Goal: Find contact information: Find contact information

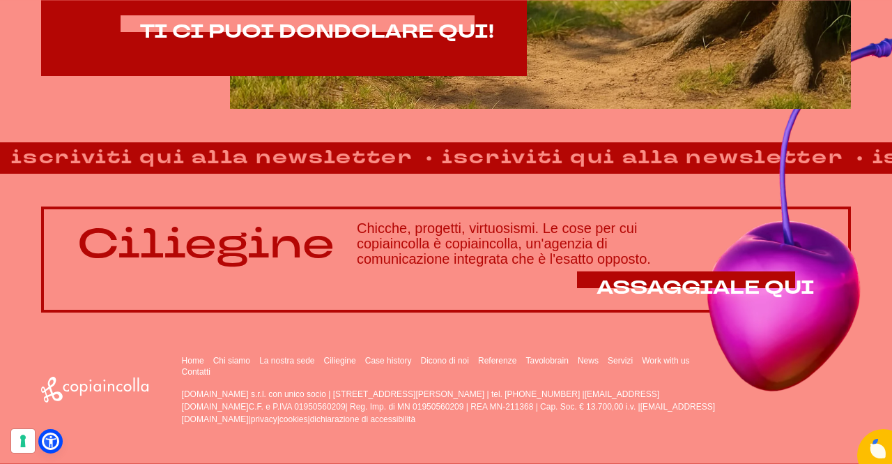
drag, startPoint x: 530, startPoint y: 273, endPoint x: 529, endPoint y: 354, distance: 80.2
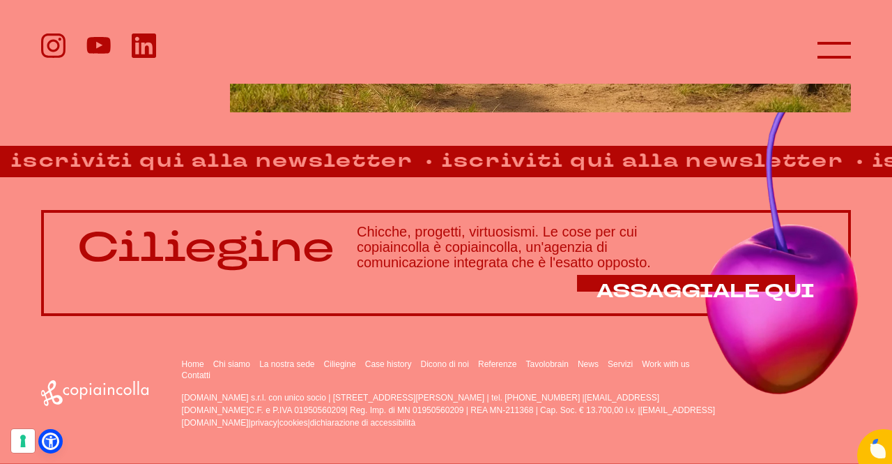
drag, startPoint x: 529, startPoint y: 354, endPoint x: 529, endPoint y: 326, distance: 27.9
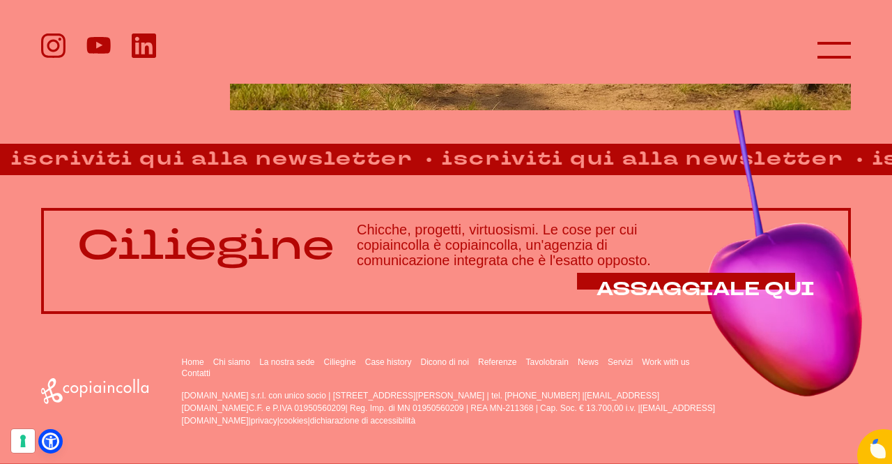
scroll to position [833, 0]
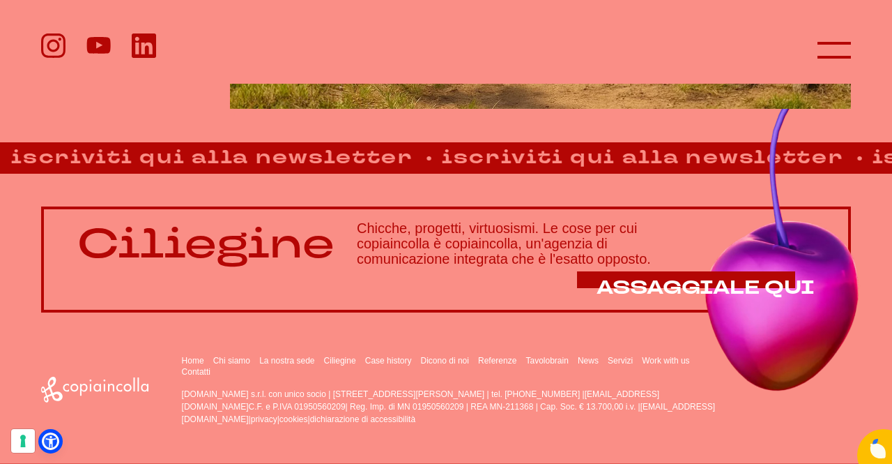
drag, startPoint x: 523, startPoint y: 357, endPoint x: 524, endPoint y: 496, distance: 139.5
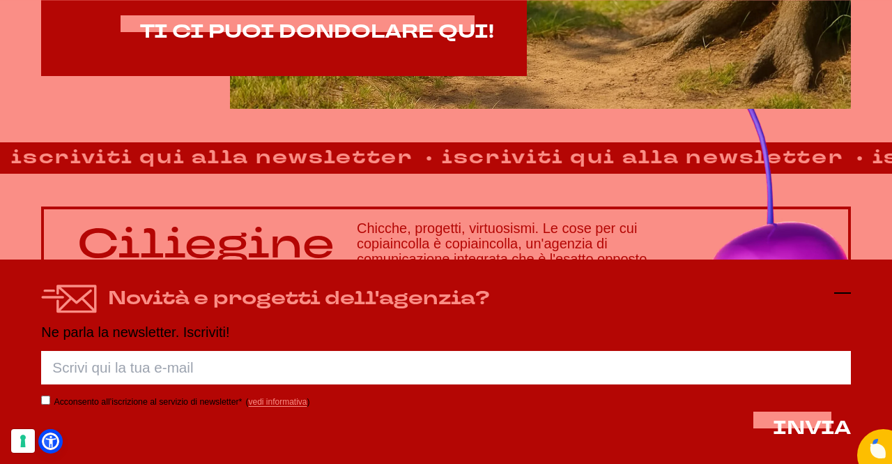
click at [850, 296] on icon at bounding box center [843, 292] width 17 height 17
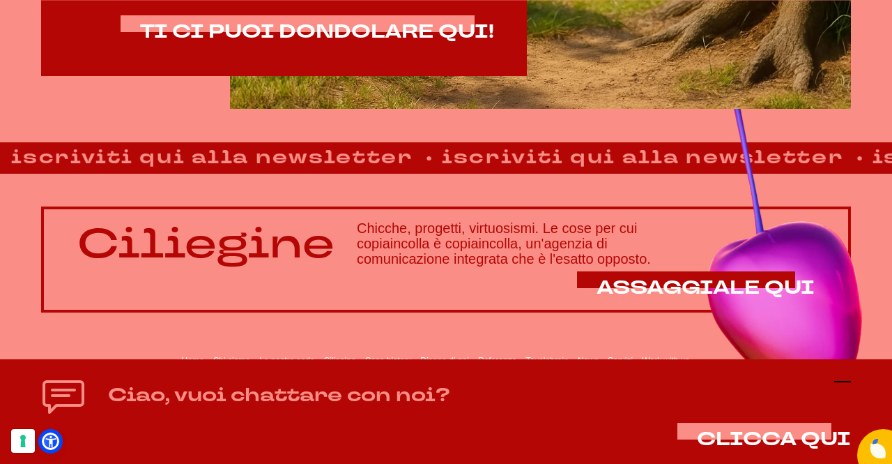
click at [848, 388] on icon at bounding box center [843, 381] width 17 height 17
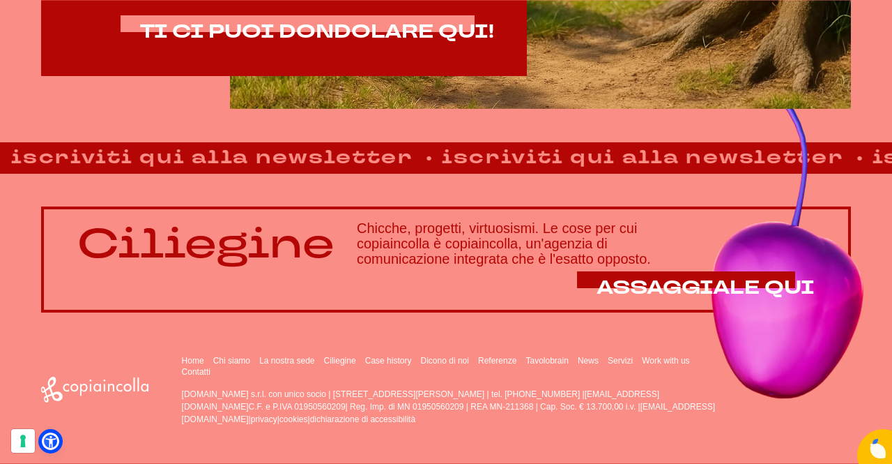
click at [354, 409] on p "[DOMAIN_NAME] s.r.l. con unico socio | [STREET_ADDRESS][PERSON_NAME] | tel. [PH…" at bounding box center [449, 407] width 535 height 38
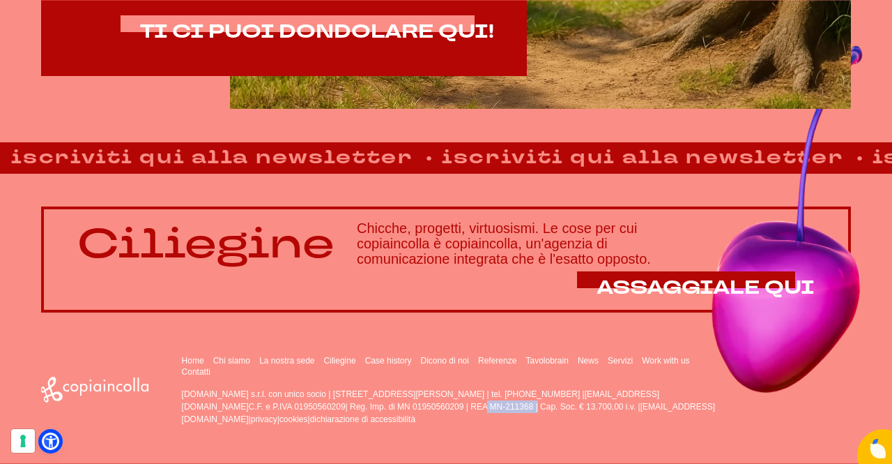
click at [354, 409] on p "[DOMAIN_NAME] s.r.l. con unico socio | [STREET_ADDRESS][PERSON_NAME] | tel. [PH…" at bounding box center [449, 407] width 535 height 38
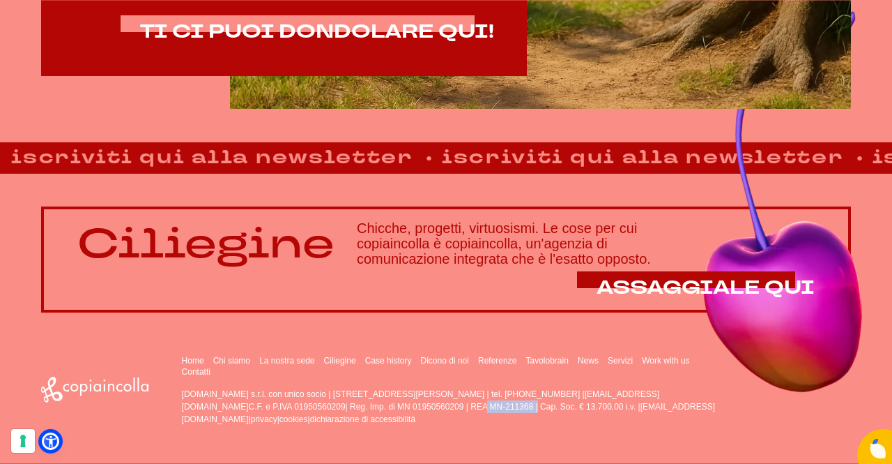
copy p "01950560209"
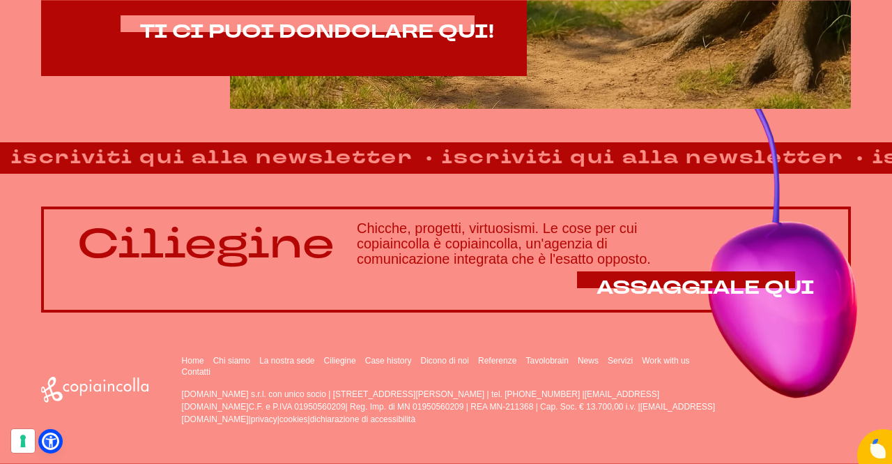
click at [409, 196] on div "Ciliegine Chicche, progetti, virtuosismi. Le cose per cui copiaincolla è copiai…" at bounding box center [446, 243] width 892 height 139
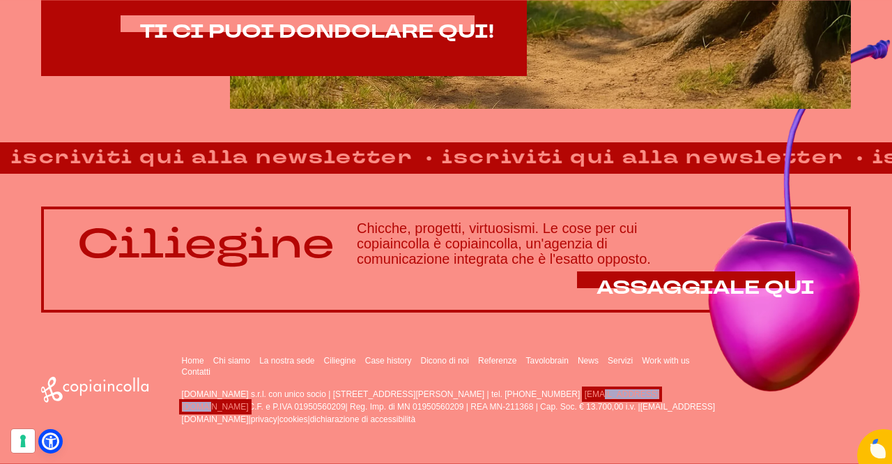
drag, startPoint x: 680, startPoint y: 390, endPoint x: 611, endPoint y: 389, distance: 69.0
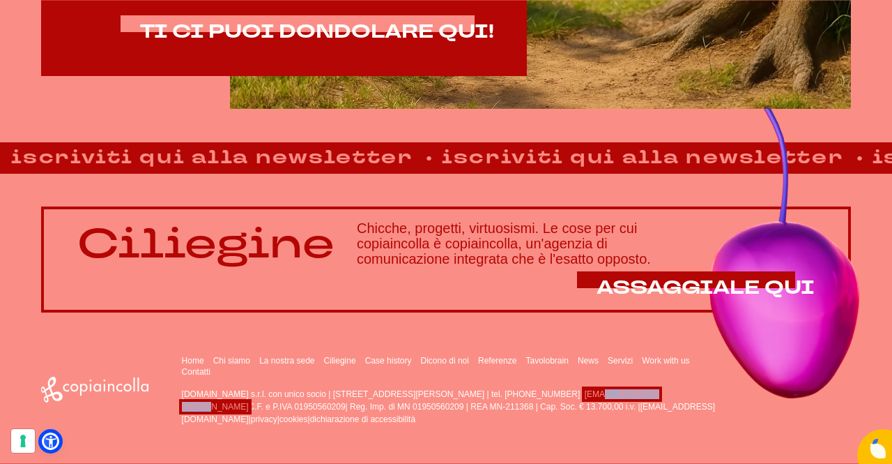
click at [611, 389] on p "[DOMAIN_NAME] s.r.l. con unico socio | [STREET_ADDRESS][PERSON_NAME] | tel. [PH…" at bounding box center [449, 407] width 535 height 38
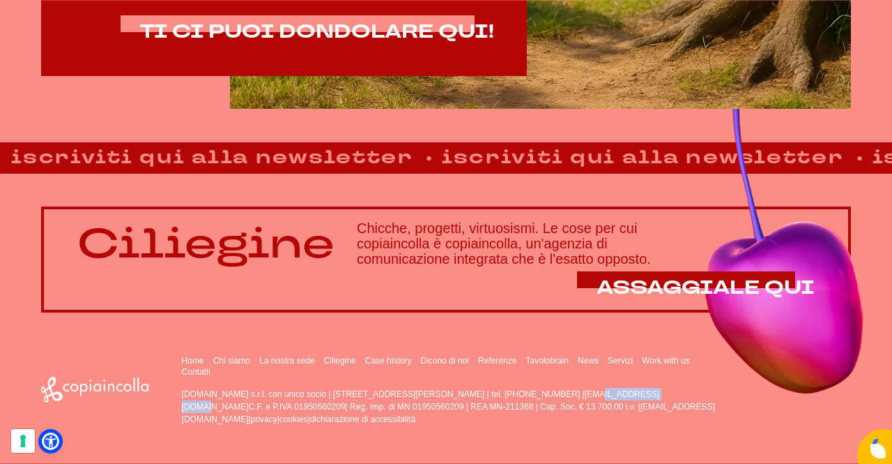
copy link "@[DOMAIN_NAME]"
